Goal: Check status: Check status

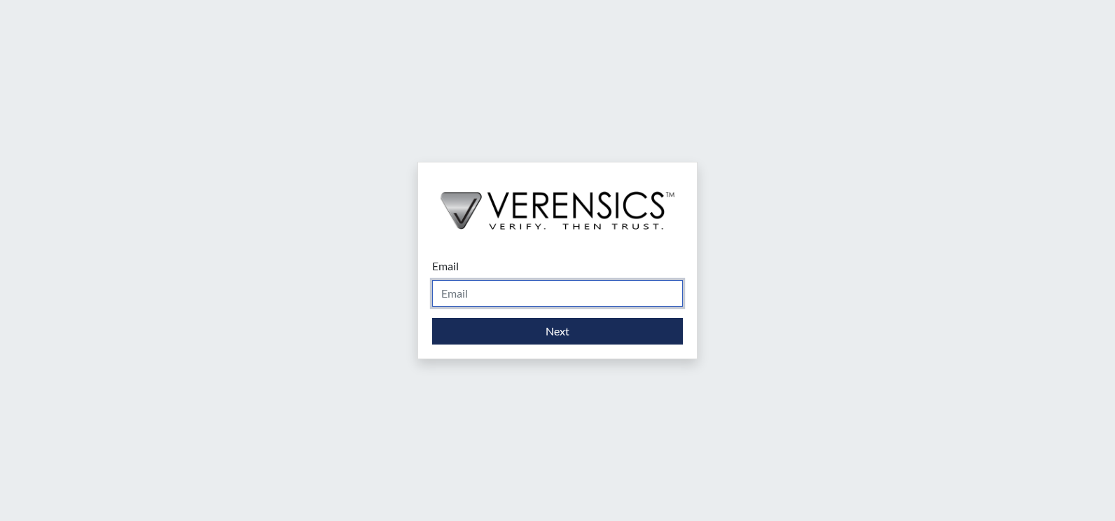
click at [502, 286] on input "Email" at bounding box center [557, 293] width 251 height 27
type input "[PERSON_NAME][EMAIL_ADDRESS][PERSON_NAME][DOMAIN_NAME]"
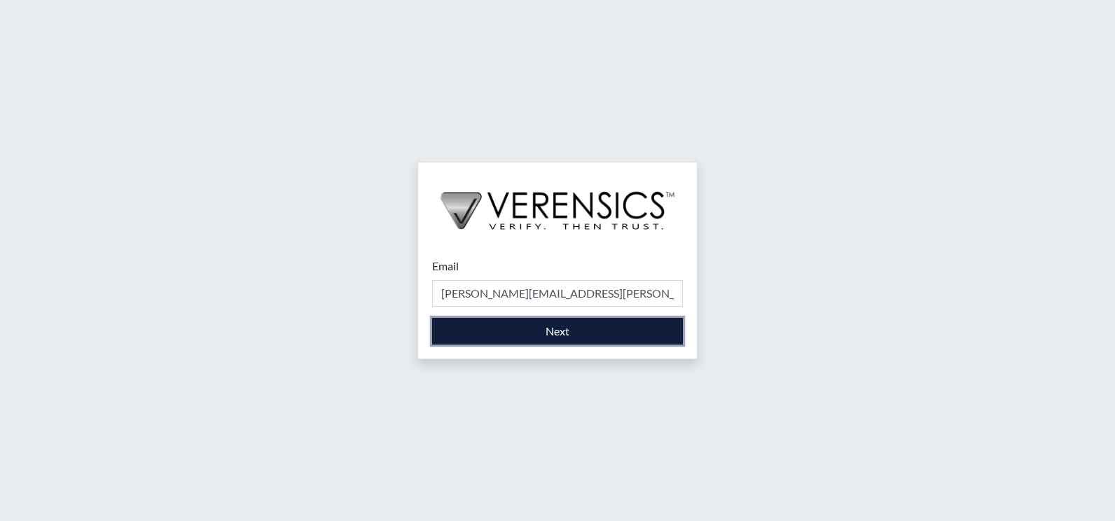
click at [546, 332] on button "Next" at bounding box center [557, 331] width 251 height 27
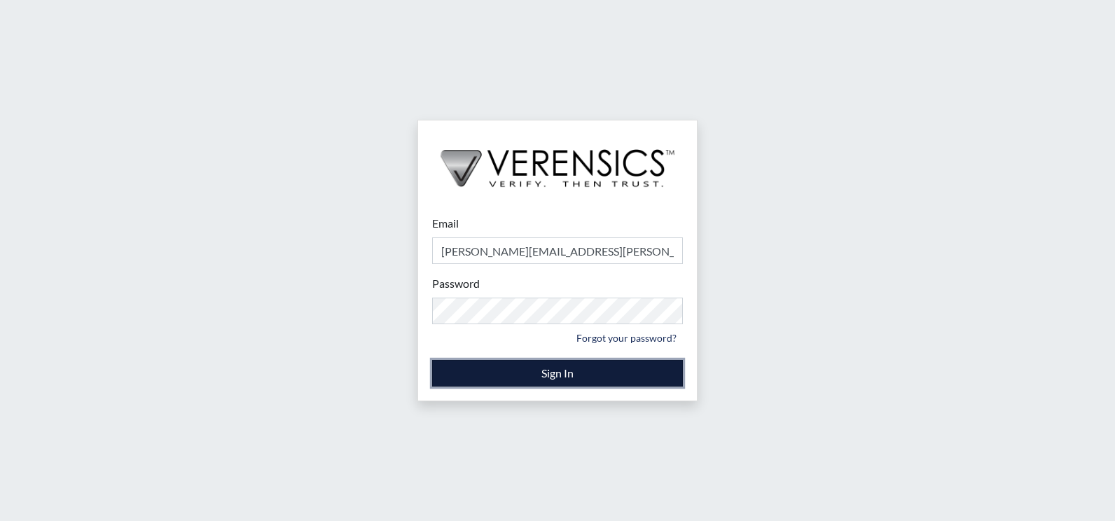
click at [549, 375] on button "Sign In" at bounding box center [557, 373] width 251 height 27
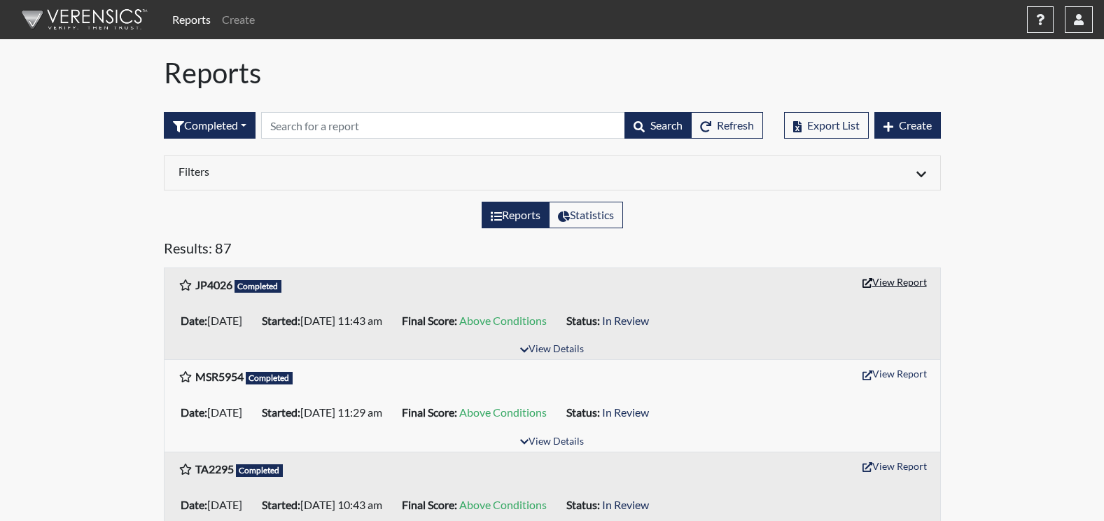
click at [873, 284] on button "View Report" at bounding box center [895, 282] width 77 height 22
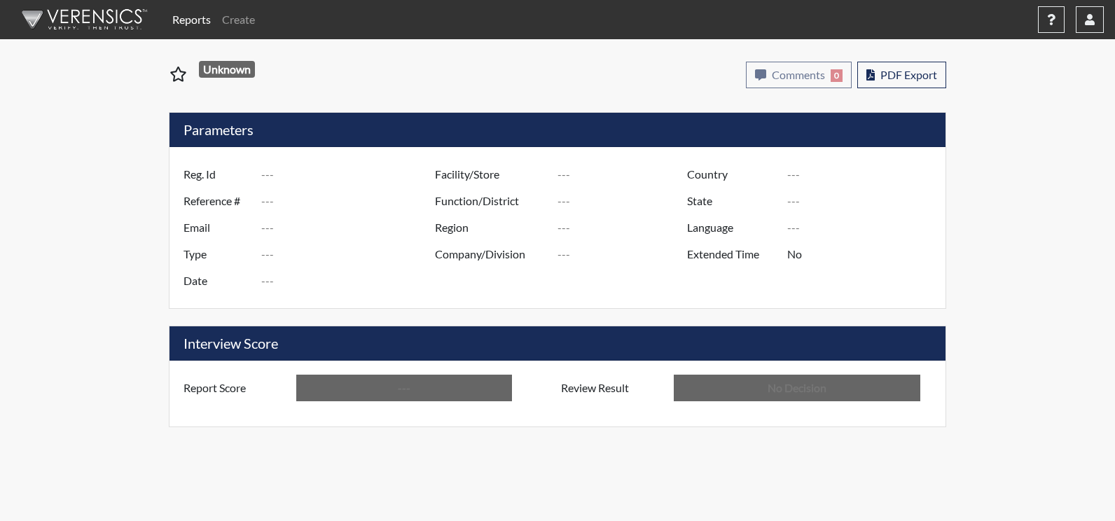
type input "JP4026"
type input "51519"
type input "---"
type input "Corrections Pre-Employment"
type input "Sep 30, 2025"
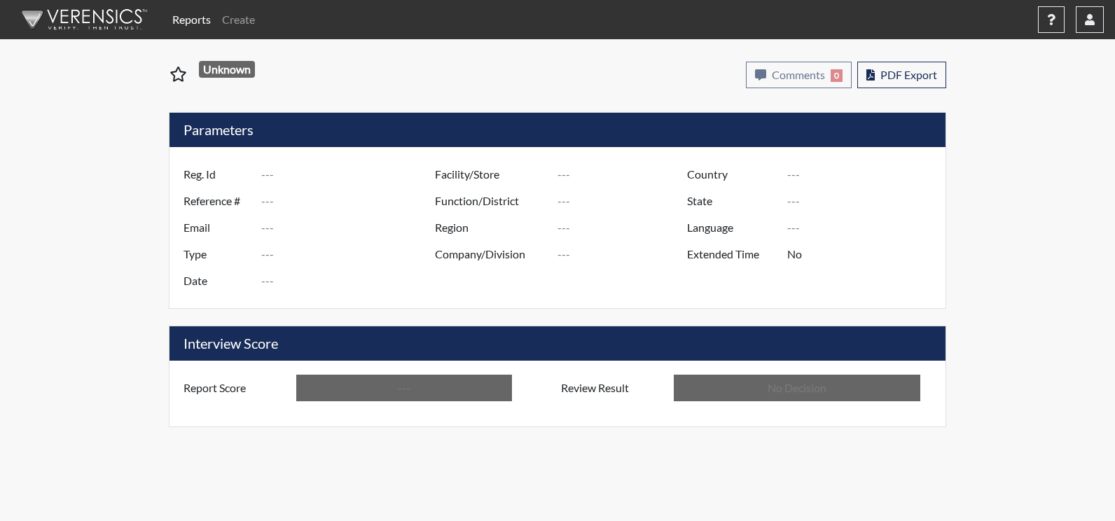
type input "Augusta TC"
type input "[GEOGRAPHIC_DATA]"
type input "[US_STATE]"
type input "English"
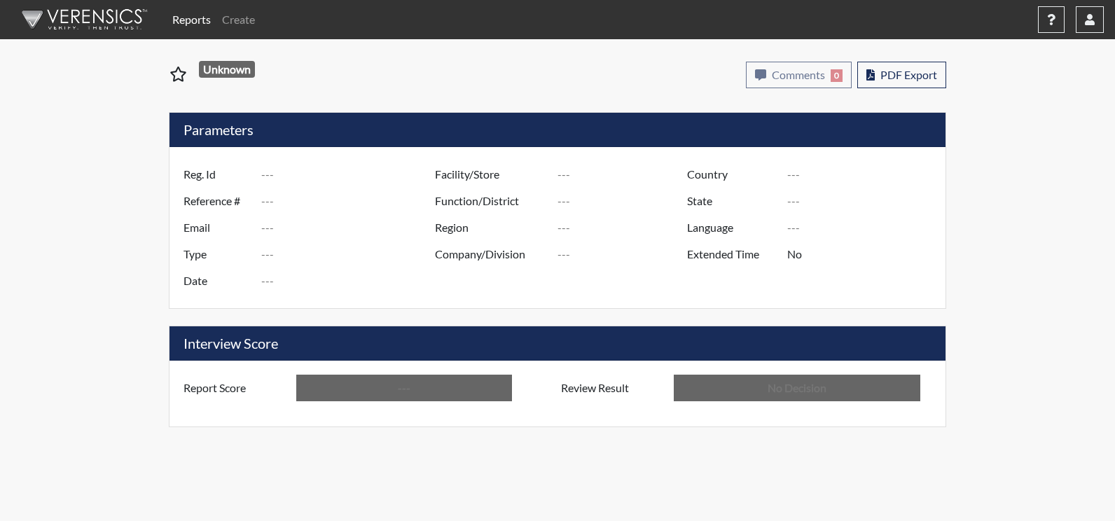
type input "Above Conditions"
type input "In Review"
